Goal: Information Seeking & Learning: Check status

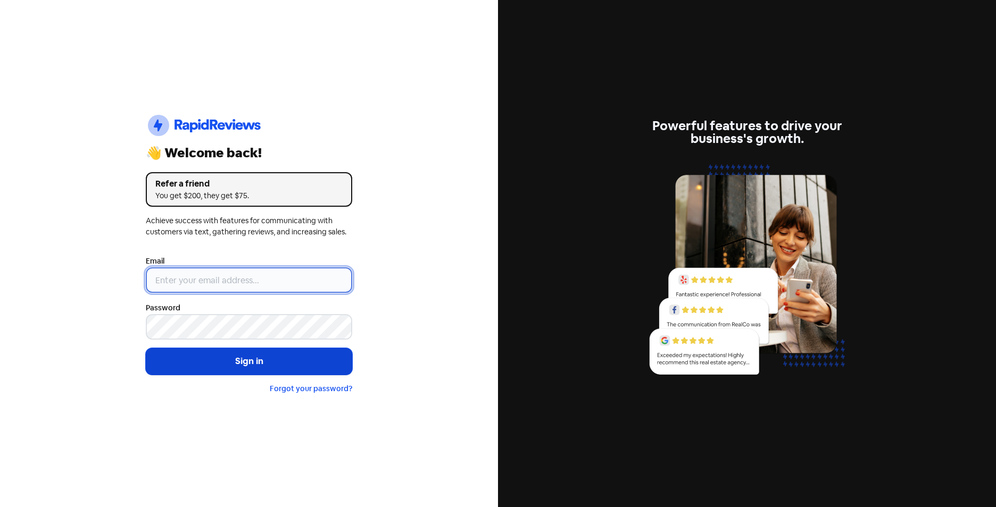
type input "[EMAIL_ADDRESS][DOMAIN_NAME]"
click at [260, 364] on button "Sign in" at bounding box center [249, 361] width 206 height 27
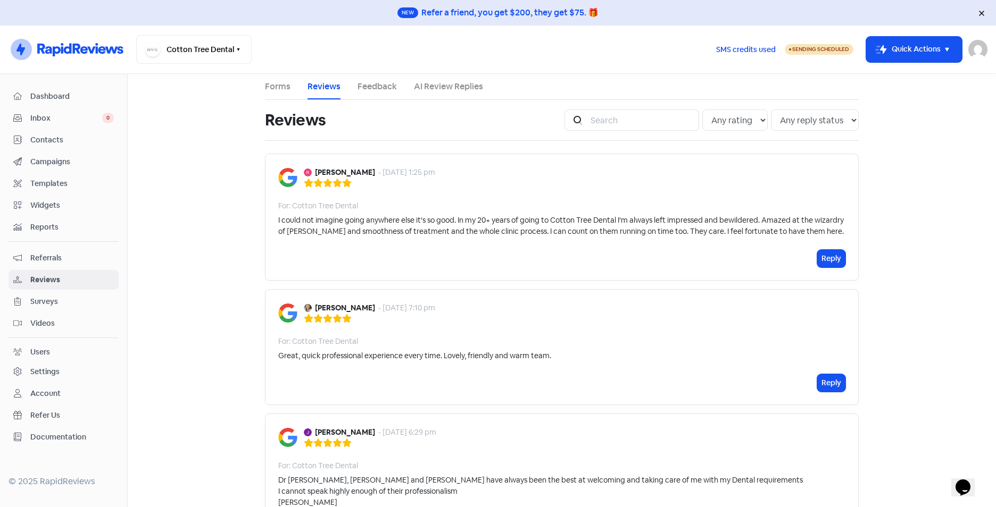
click at [558, 389] on div "Reply" at bounding box center [561, 383] width 567 height 18
click at [563, 387] on div "Reply" at bounding box center [561, 383] width 567 height 18
click at [63, 120] on span "Inbox" at bounding box center [66, 118] width 72 height 11
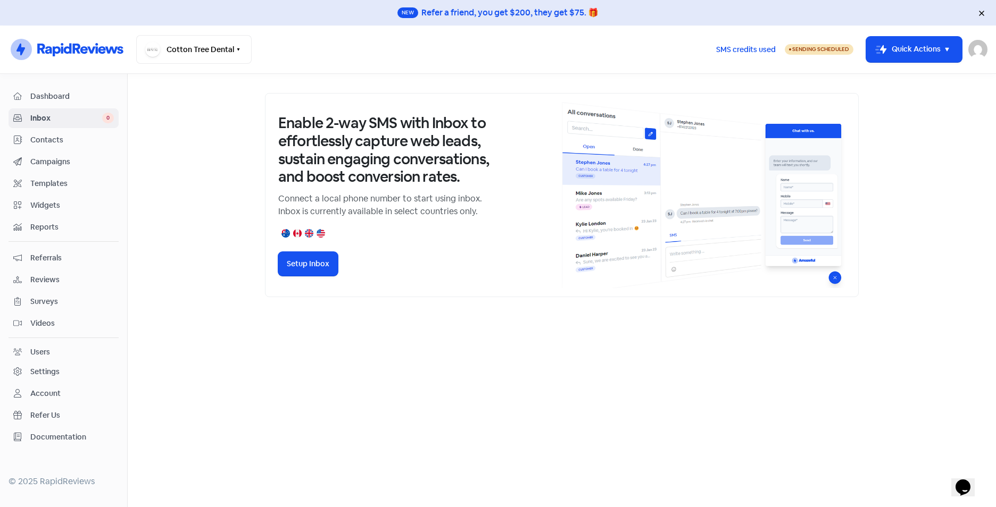
click at [55, 97] on span "Dashboard" at bounding box center [72, 96] width 84 height 11
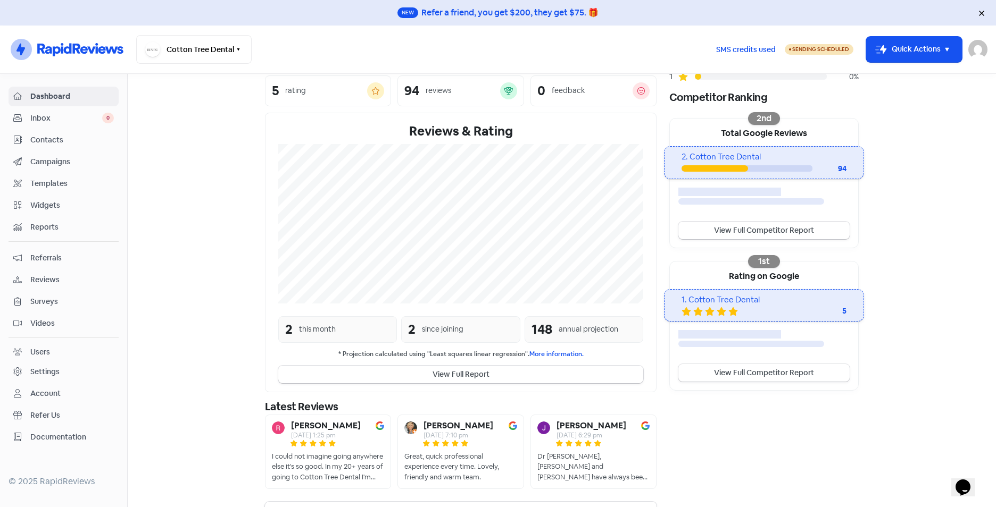
scroll to position [172, 0]
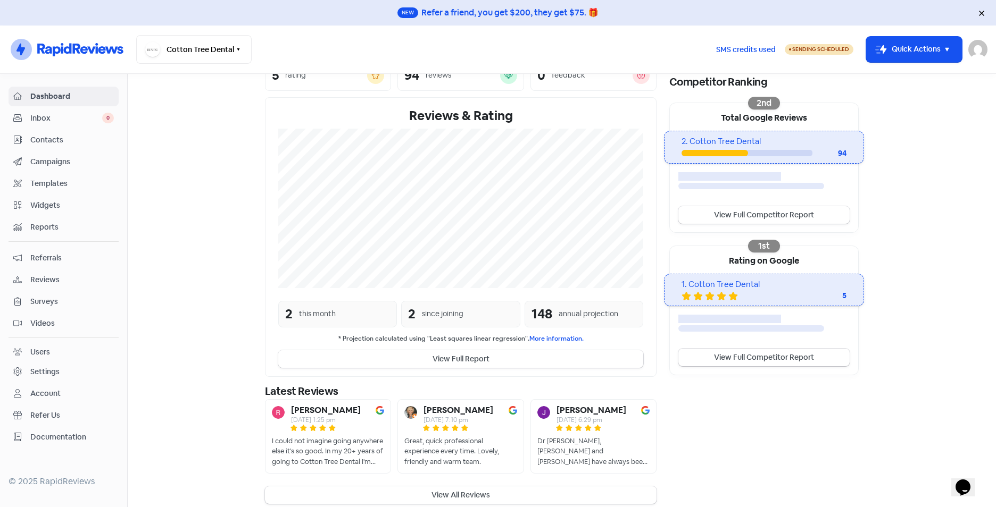
click at [498, 351] on button "View Full Report" at bounding box center [460, 360] width 365 height 18
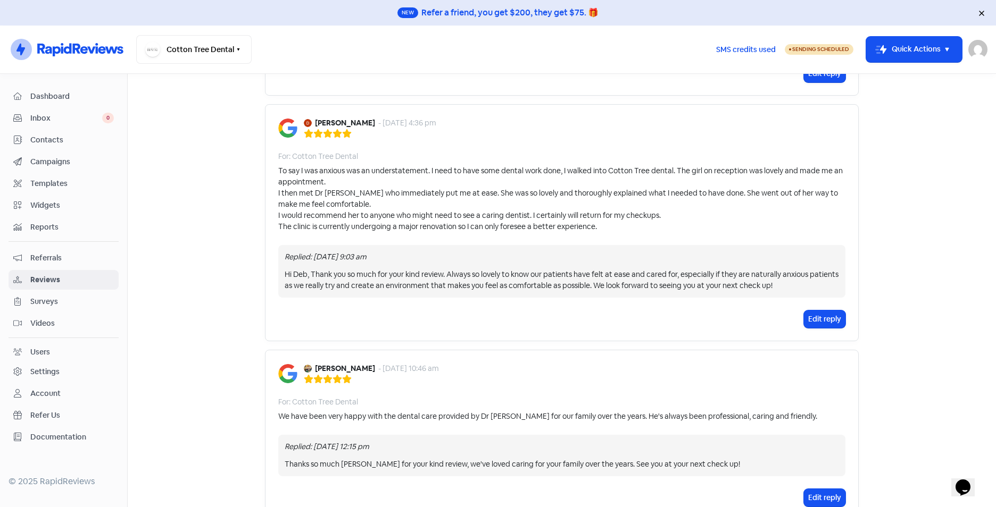
scroll to position [532, 0]
